Goal: Information Seeking & Learning: Check status

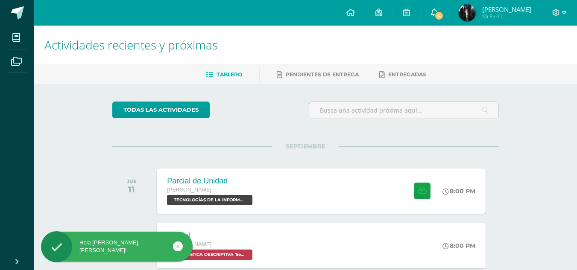
click at [437, 15] on icon at bounding box center [434, 13] width 7 height 8
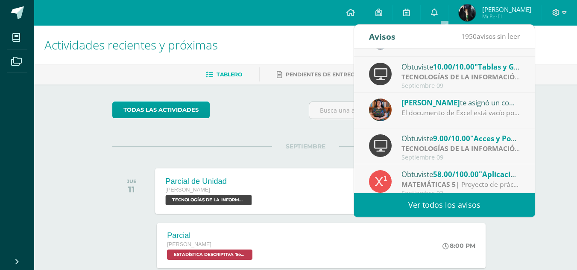
scroll to position [38, 0]
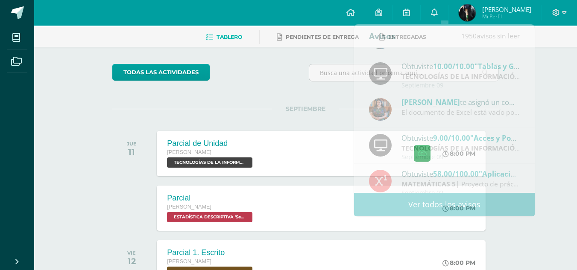
click at [94, 177] on div "Actividades recientes y próximas Tablero Pendientes de entrega Entregadas todas…" at bounding box center [305, 245] width 542 height 515
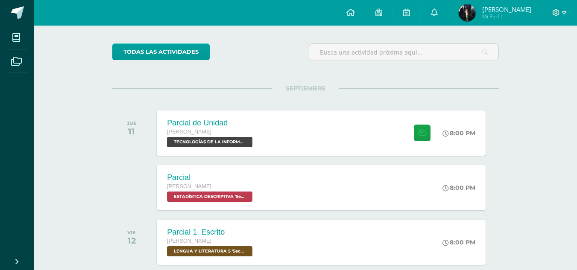
scroll to position [0, 0]
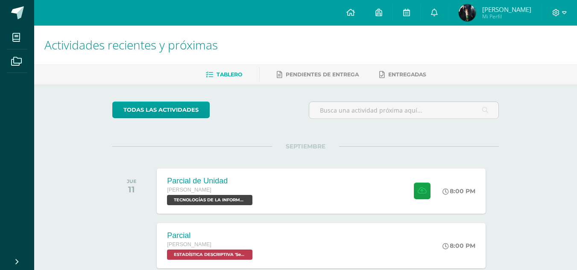
click at [500, 9] on span "[PERSON_NAME]" at bounding box center [506, 9] width 49 height 9
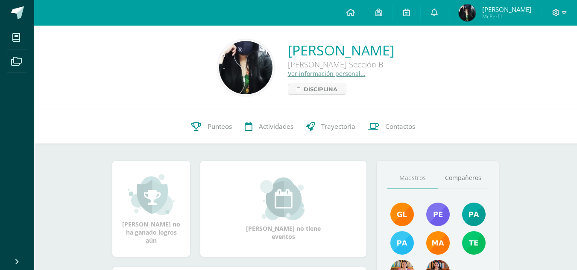
scroll to position [22, 0]
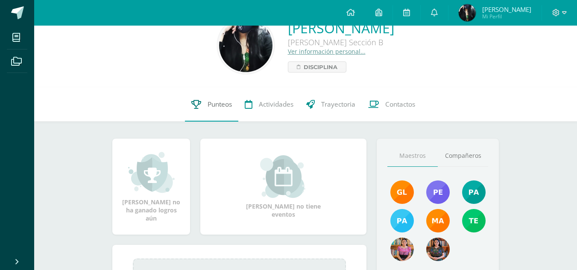
click at [214, 110] on link "Punteos" at bounding box center [211, 104] width 53 height 34
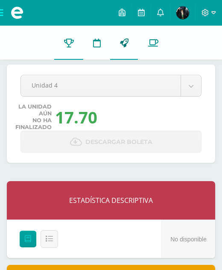
scroll to position [9, 0]
